Goal: Transaction & Acquisition: Book appointment/travel/reservation

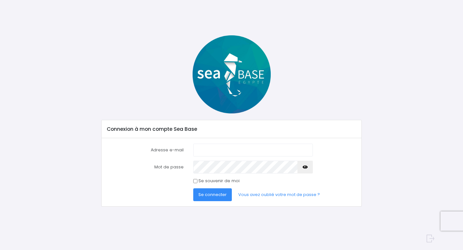
click at [215, 150] on input "Adresse e-mail" at bounding box center [253, 150] width 120 height 13
type input "[EMAIL_ADDRESS][PERSON_NAME][DOMAIN_NAME]"
click at [193, 188] on button "Se connecter" at bounding box center [212, 194] width 39 height 13
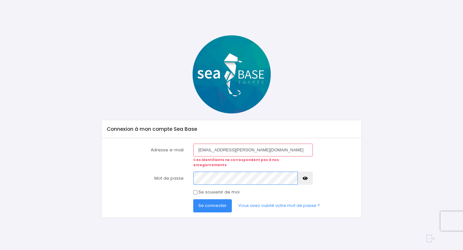
click at [193, 199] on button "Se connecter" at bounding box center [212, 205] width 39 height 13
click at [279, 201] on link "Vous avez oublié votre mot de passe ?" at bounding box center [279, 205] width 92 height 13
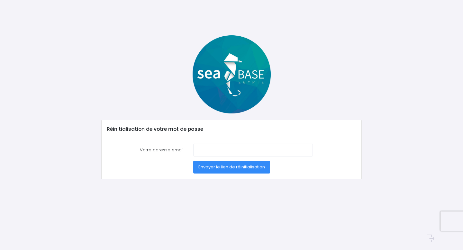
click at [218, 142] on div "Votre adresse email Envoyer le lien de réinitialisation" at bounding box center [232, 158] width 260 height 41
click at [218, 150] on input "Votre adresse email" at bounding box center [253, 150] width 120 height 13
type input "[EMAIL_ADDRESS][PERSON_NAME][DOMAIN_NAME]"
click at [250, 165] on span "Envoyer le lien de réinitialisation" at bounding box center [231, 167] width 67 height 6
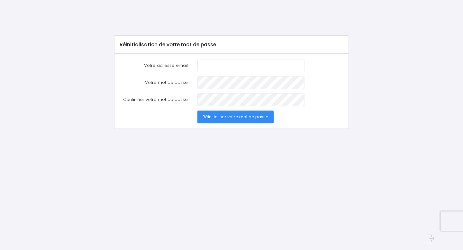
click at [212, 68] on input "Votre adresse email" at bounding box center [250, 65] width 107 height 13
type input "Manon.stephan@ipag.fr"
click at [229, 121] on button "Réinitialiser votre mot de passe" at bounding box center [235, 117] width 76 height 13
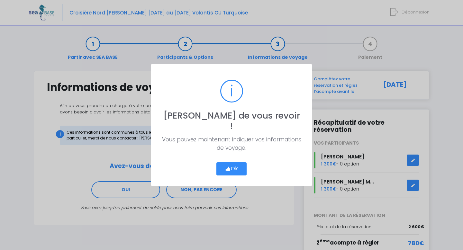
click at [228, 162] on button "Ok" at bounding box center [231, 169] width 30 height 14
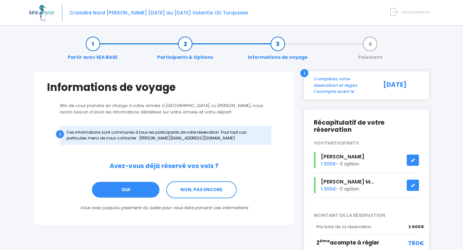
click at [147, 187] on link "OUI" at bounding box center [125, 189] width 69 height 17
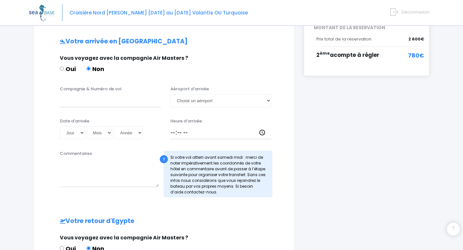
scroll to position [194, 0]
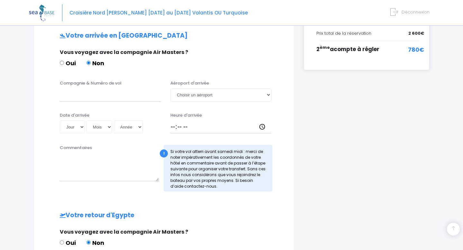
click at [71, 64] on label "Oui" at bounding box center [68, 63] width 16 height 9
click at [64, 64] on input "Oui" at bounding box center [62, 63] width 4 height 4
radio input "true"
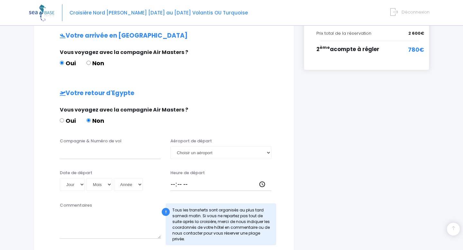
click at [86, 64] on input "Non" at bounding box center [88, 63] width 4 height 4
radio input "true"
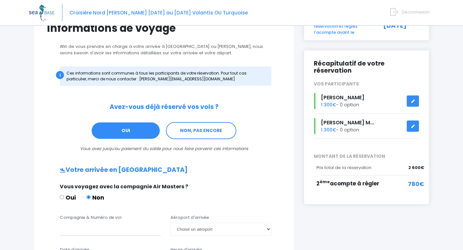
scroll to position [14, 0]
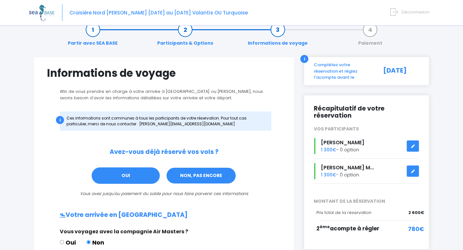
click at [202, 181] on link "NON, PAS ENCORE" at bounding box center [201, 175] width 70 height 17
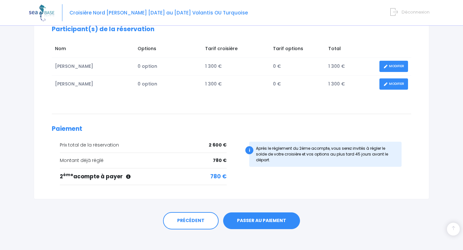
scroll to position [101, 0]
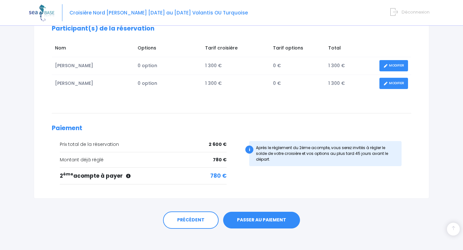
click at [248, 218] on link "PASSER AU PAIEMENT" at bounding box center [261, 220] width 77 height 17
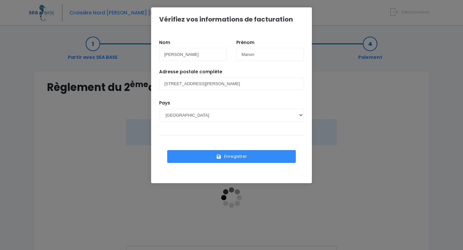
click at [229, 156] on button "Enregistrer" at bounding box center [231, 156] width 129 height 13
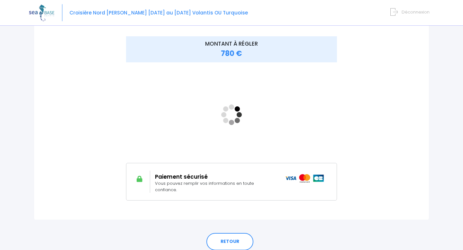
scroll to position [85, 0]
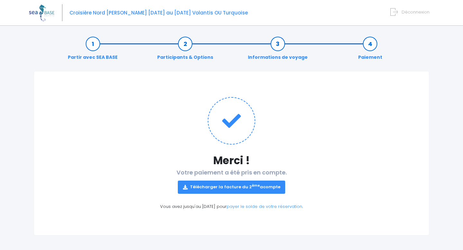
click at [252, 188] on sup "ème" at bounding box center [256, 186] width 8 height 4
click at [112, 12] on span "Croisière Nord [PERSON_NAME] [DATE] au [DATE] Volantis OU Turquoise" at bounding box center [158, 12] width 178 height 7
click at [272, 208] on link "payer le solde de votre réservation" at bounding box center [265, 207] width 76 height 6
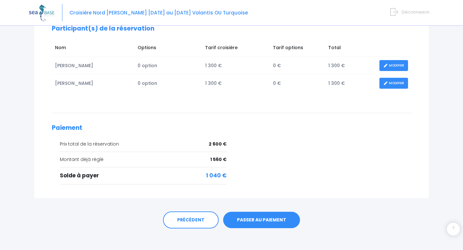
scroll to position [107, 0]
